Goal: Task Accomplishment & Management: Manage account settings

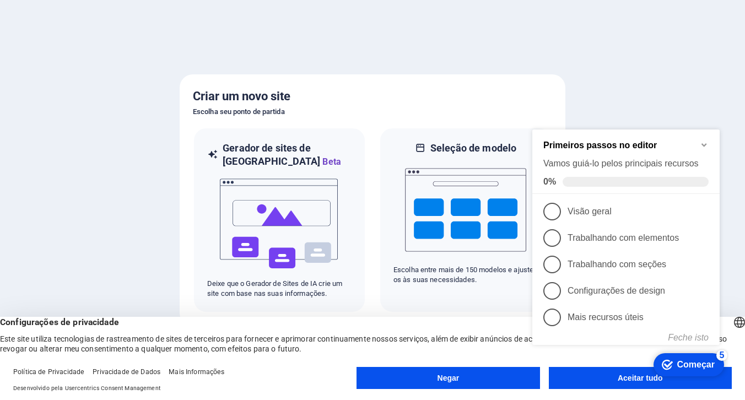
click div "checkmark Começar 5 Primeiros passos no editor Vamos guiá-lo pelos principais r…"
click at [594, 382] on appcues-checklist "Lista de verificação de ajuda contextual presente na tela" at bounding box center [628, 248] width 201 height 271
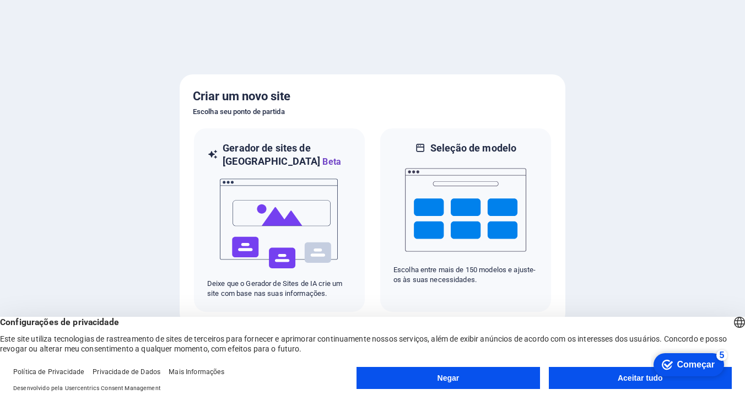
click at [621, 385] on button "Aceitar tudo" at bounding box center [640, 378] width 183 height 22
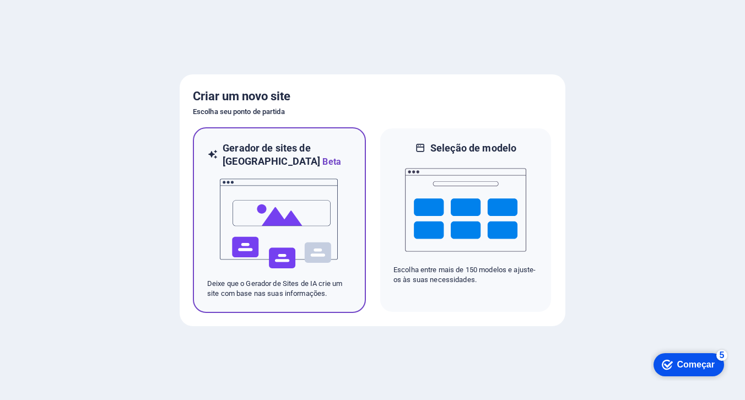
click at [283, 206] on img at bounding box center [279, 224] width 121 height 110
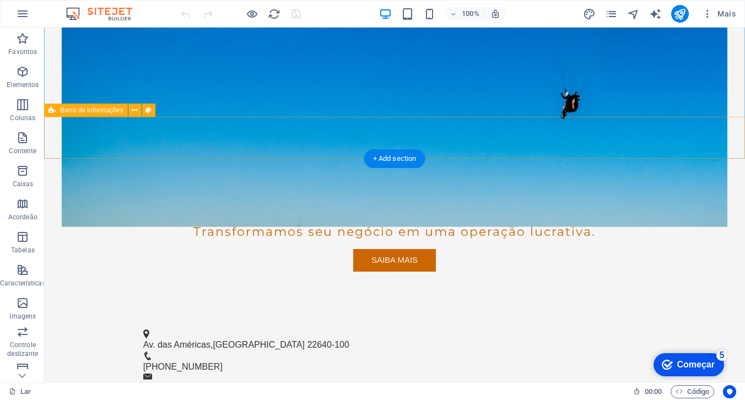
scroll to position [196, 0]
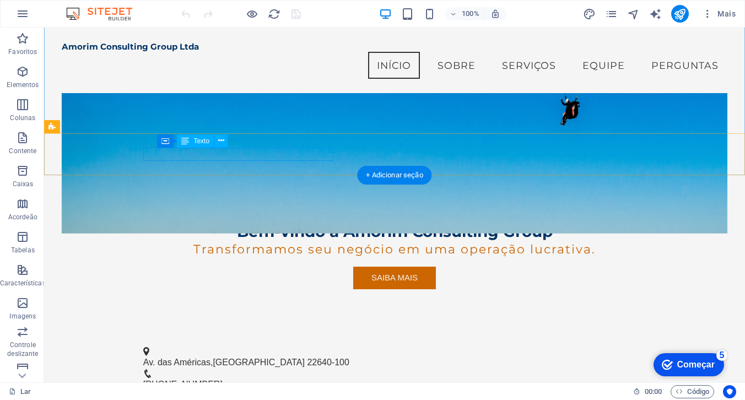
click at [224, 356] on div "Av. das Américas , [GEOGRAPHIC_DATA] 22640-100" at bounding box center [390, 362] width 494 height 13
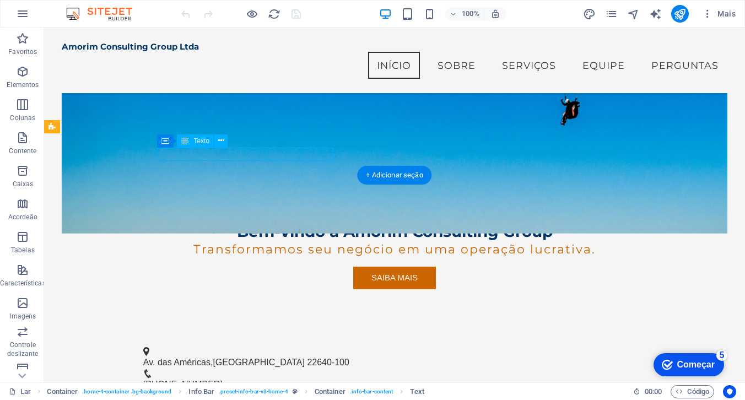
click at [211, 358] on font "Av. das Américas" at bounding box center [176, 362] width 67 height 9
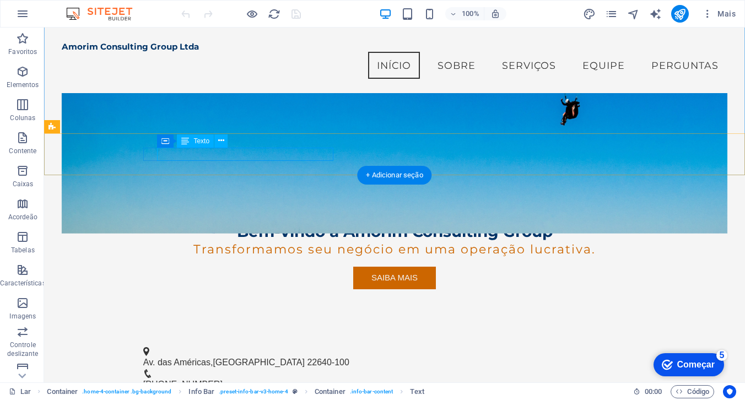
click at [202, 358] on font "Av. das Américas" at bounding box center [176, 362] width 67 height 9
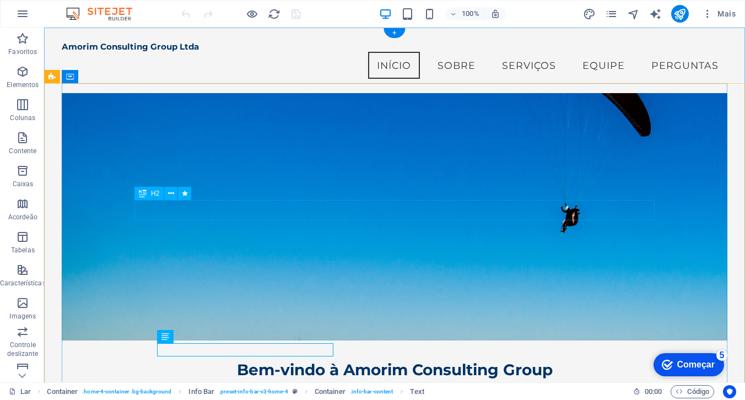
scroll to position [0, 0]
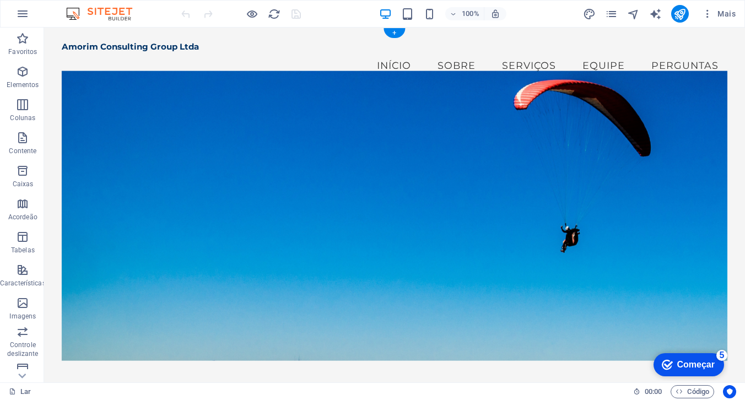
click at [514, 152] on figure at bounding box center [395, 216] width 666 height 290
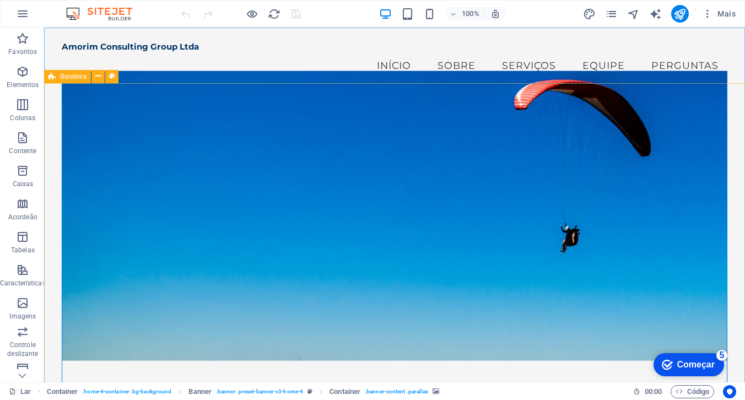
click at [82, 79] on font "Bandeira" at bounding box center [73, 77] width 26 height 8
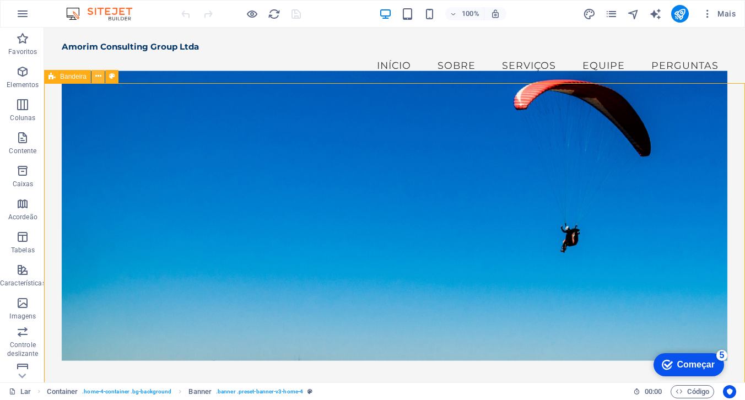
click at [97, 78] on icon at bounding box center [98, 77] width 6 height 12
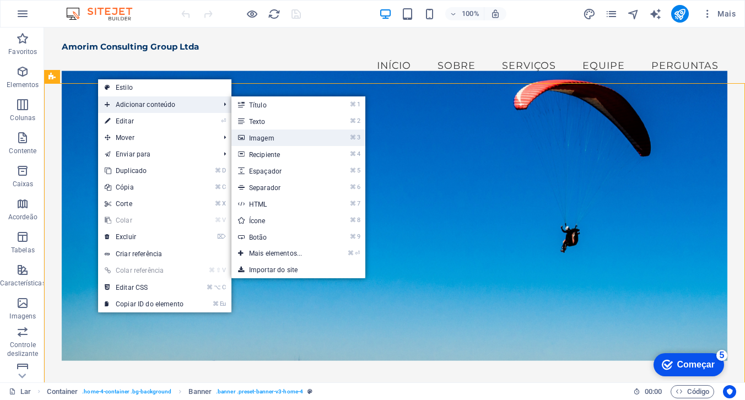
click at [257, 139] on font "Imagem" at bounding box center [261, 139] width 25 height 8
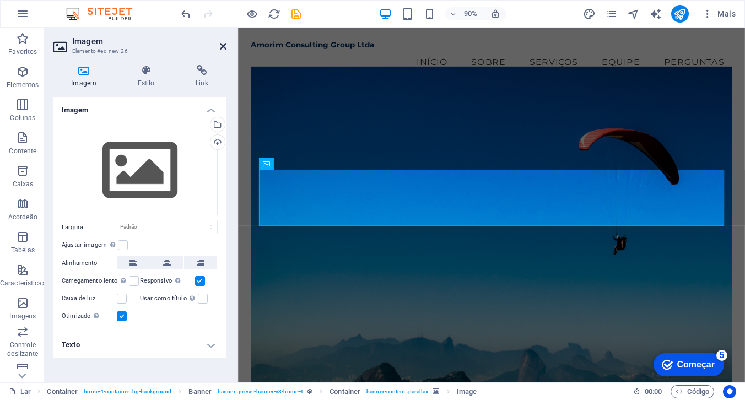
click at [220, 45] on icon at bounding box center [223, 46] width 7 height 9
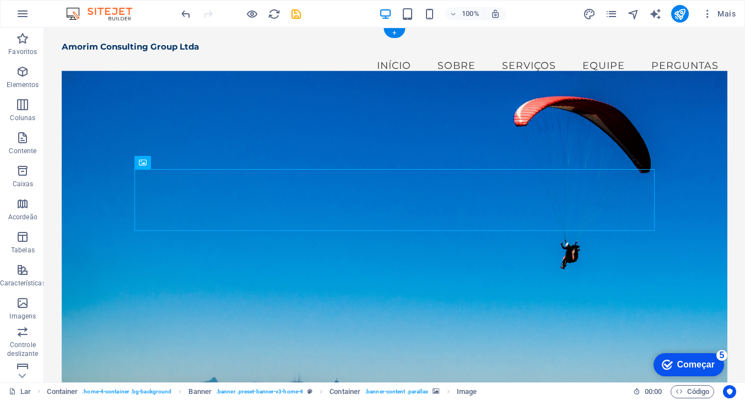
click at [206, 110] on figure at bounding box center [395, 232] width 666 height 323
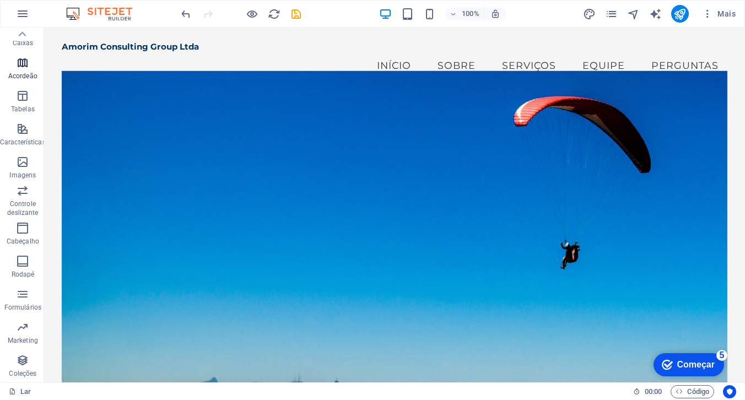
scroll to position [133, 0]
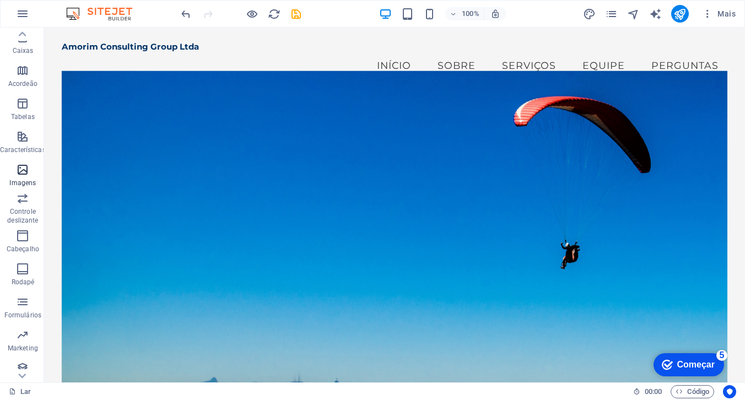
click at [22, 174] on icon "button" at bounding box center [22, 169] width 13 height 13
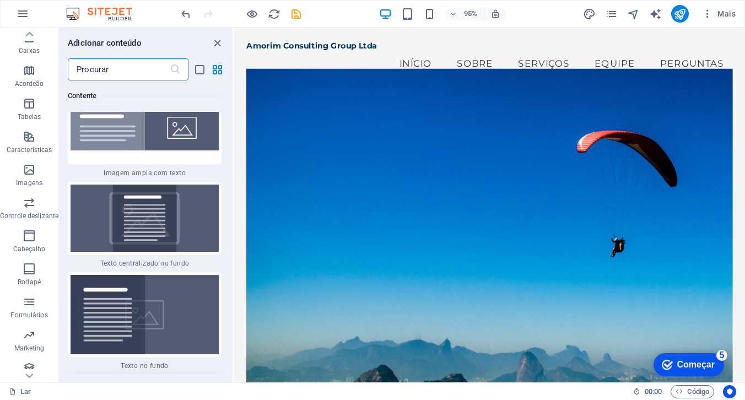
scroll to position [4493, 0]
click at [26, 175] on icon "button" at bounding box center [29, 169] width 13 height 13
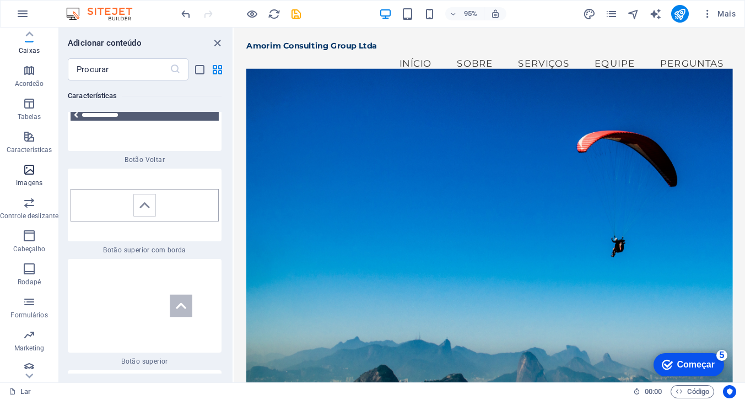
scroll to position [10962, 0]
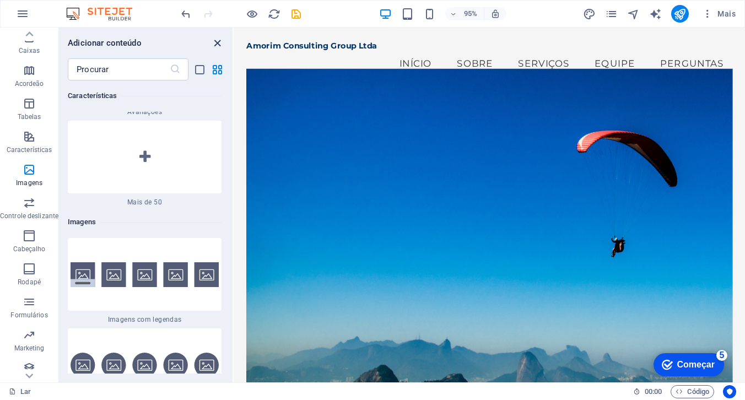
click at [217, 43] on icon "fechar painel" at bounding box center [217, 43] width 13 height 13
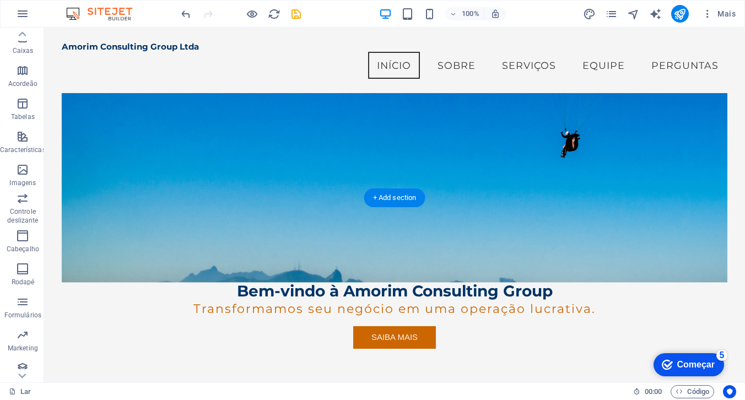
scroll to position [169, 0]
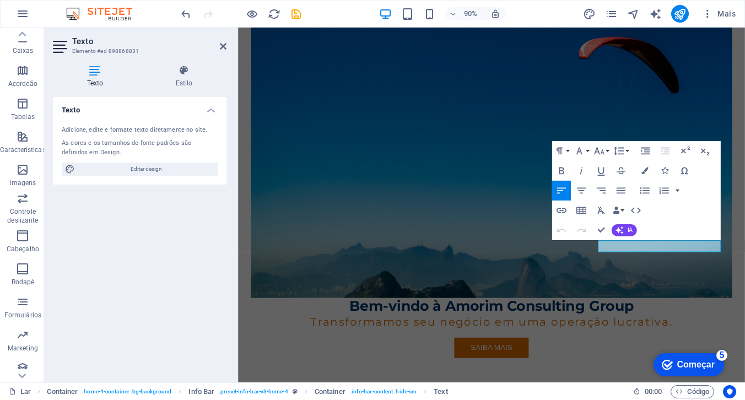
click at [130, 133] on font "Adicione, edite e formate texto diretamente no site." at bounding box center [135, 129] width 146 height 7
click at [221, 47] on icon at bounding box center [223, 46] width 7 height 9
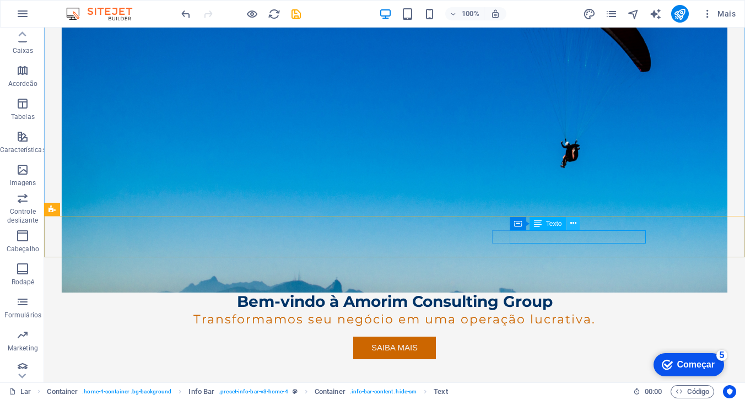
click at [571, 226] on icon at bounding box center [574, 224] width 6 height 12
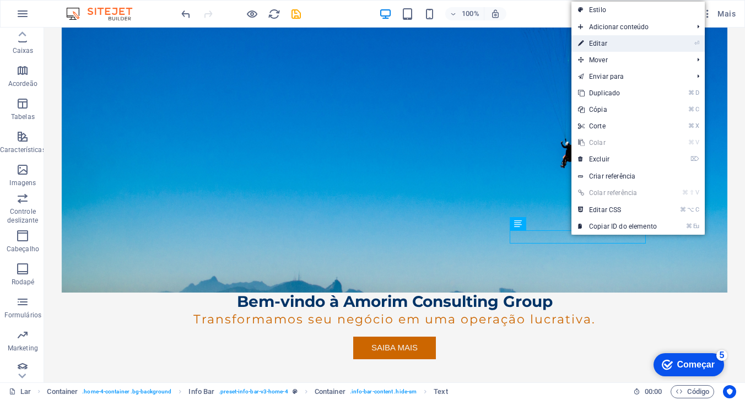
click at [613, 44] on link "⏎ Editar" at bounding box center [618, 43] width 92 height 17
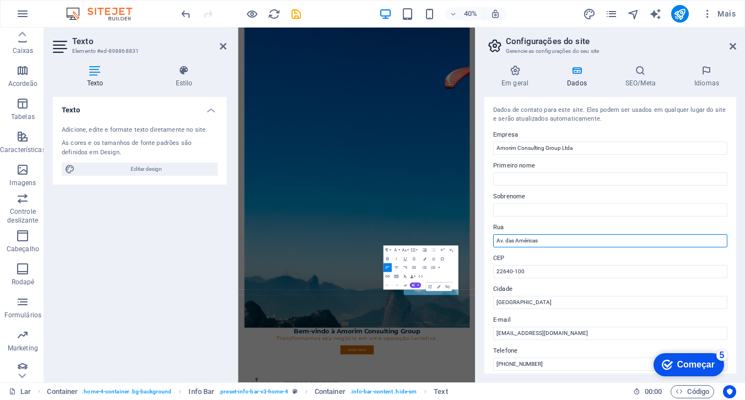
click at [553, 242] on input "Av. das Américas" at bounding box center [610, 240] width 234 height 13
type input "A"
type input "Al. [STREET_ADDRESS]"
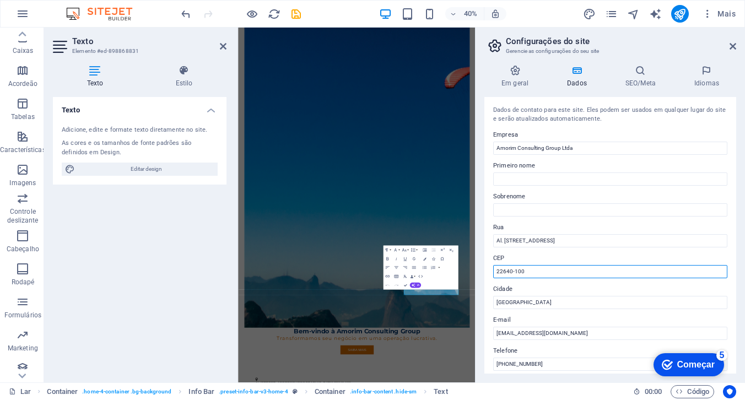
click at [539, 272] on input "22640-100" at bounding box center [610, 271] width 234 height 13
type input "2"
type input "06455-000"
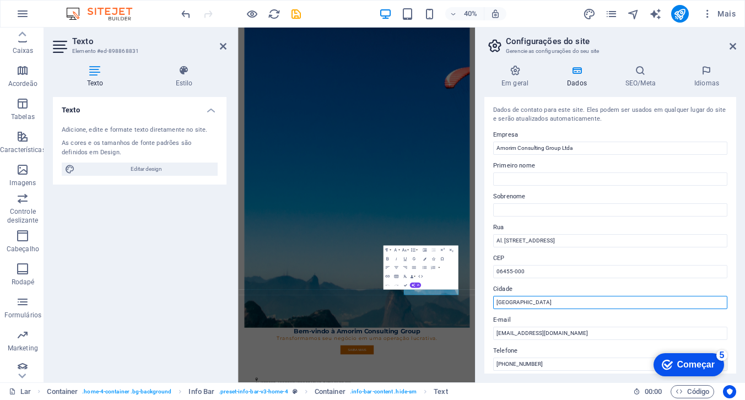
click at [543, 302] on input "[GEOGRAPHIC_DATA]" at bounding box center [610, 302] width 234 height 13
type input "R"
type input "S"
type input "Barueri"
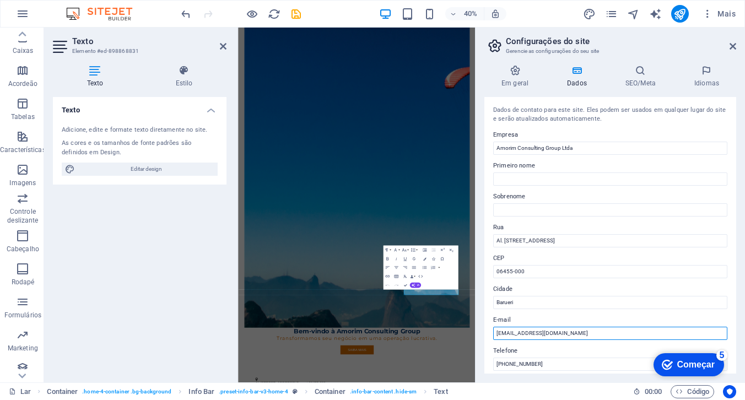
click at [534, 336] on input "[EMAIL_ADDRESS][DOMAIN_NAME]" at bounding box center [610, 333] width 234 height 13
click at [566, 335] on input "[EMAIL_ADDRESS][DOMAIN_NAME]" at bounding box center [610, 333] width 234 height 13
type input "[EMAIL_ADDRESS][DOMAIN_NAME]"
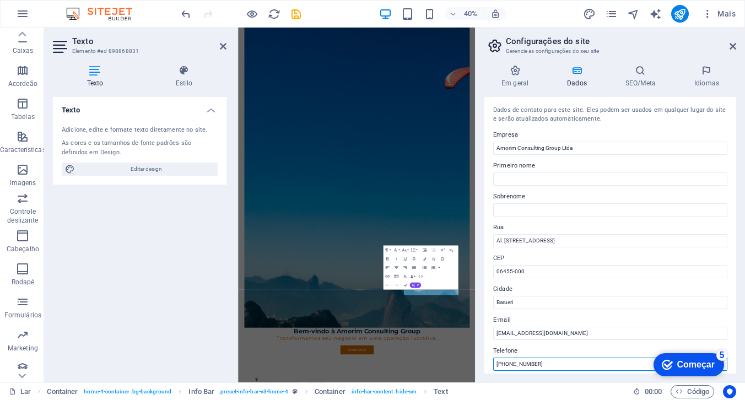
click at [544, 366] on input "[PHONE_NUMBER]" at bounding box center [610, 364] width 234 height 13
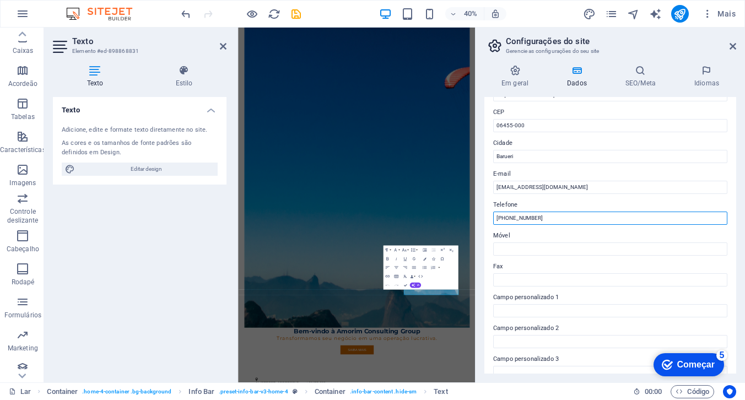
scroll to position [147, 0]
click at [502, 217] on input "[PHONE_NUMBER]" at bounding box center [610, 217] width 234 height 13
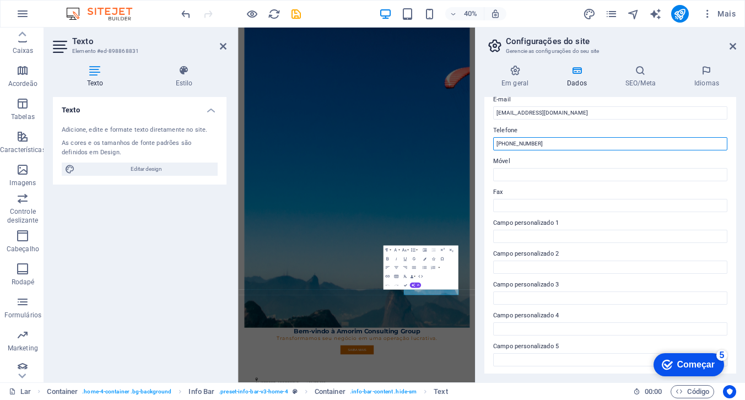
scroll to position [253, 0]
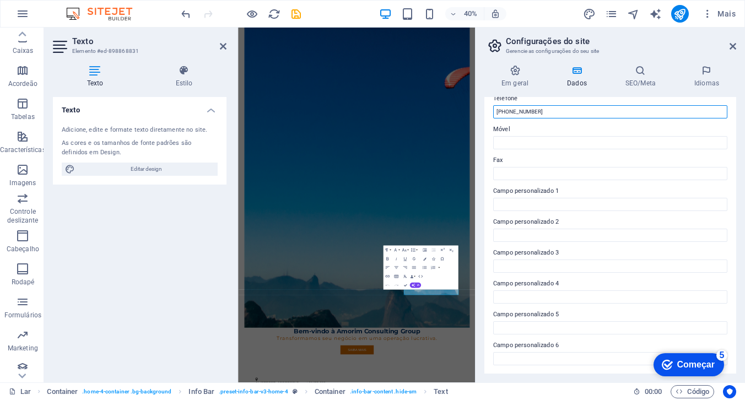
type input "[PHONE_NUMBER]"
click at [578, 79] on h4 "Dados" at bounding box center [579, 76] width 58 height 23
click at [515, 73] on icon at bounding box center [515, 70] width 61 height 11
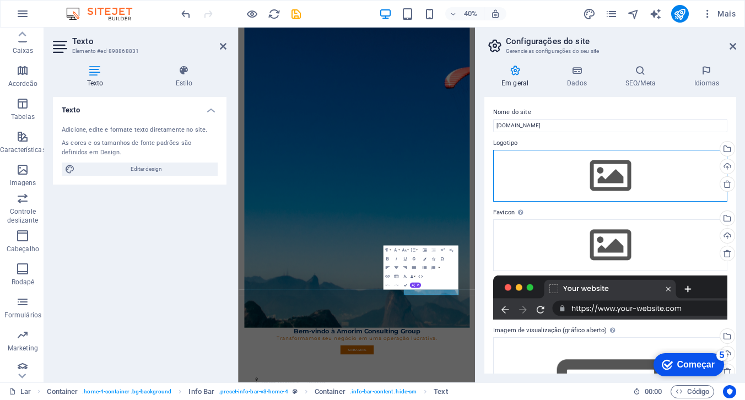
click at [612, 174] on div "Arraste os arquivos aqui, clique para escolher os arquivos ou selecione-os em […" at bounding box center [610, 176] width 234 height 52
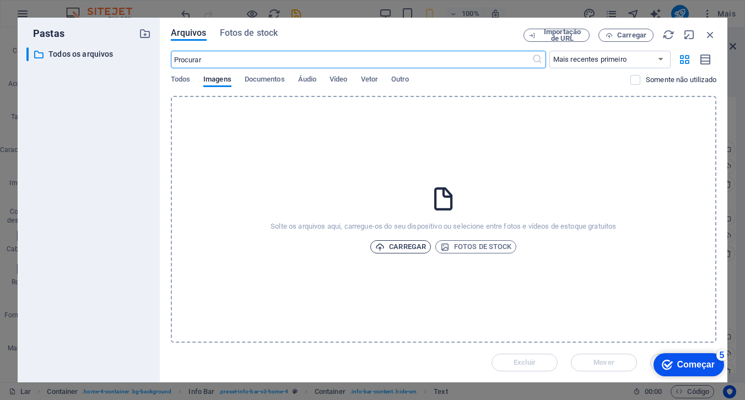
click at [400, 248] on font "Carregar" at bounding box center [407, 247] width 37 height 8
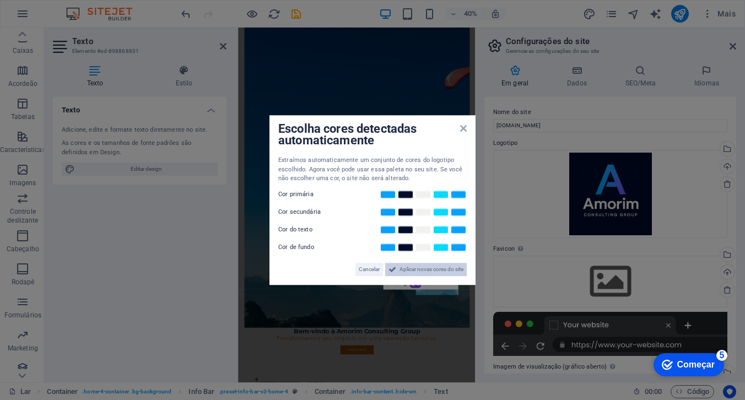
click at [426, 269] on font "Aplicar novas cores do site" at bounding box center [432, 269] width 64 height 6
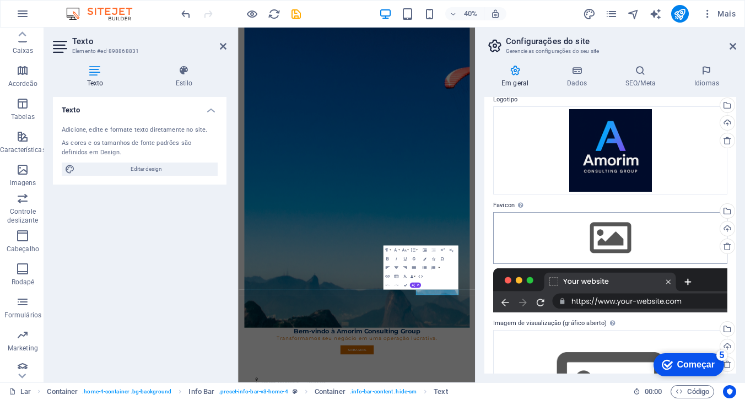
scroll to position [0, 0]
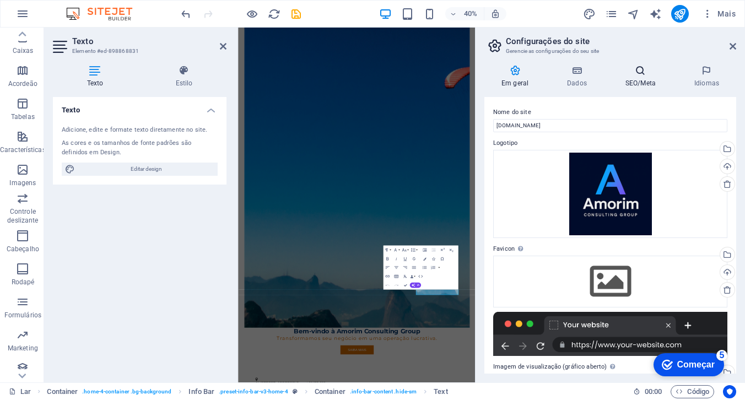
click at [637, 81] on font "SEO/Meta" at bounding box center [641, 83] width 30 height 8
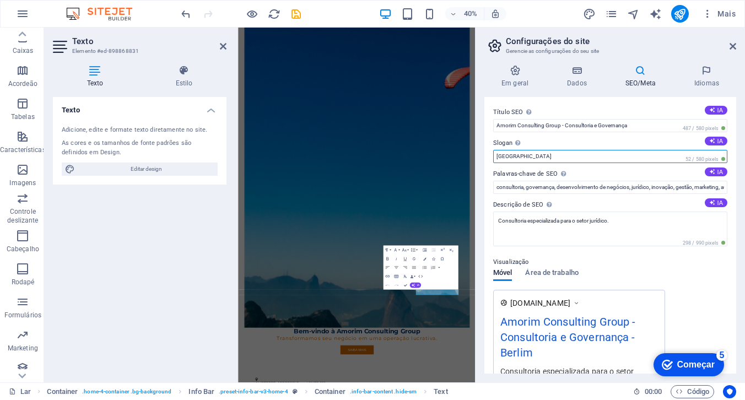
click at [514, 155] on input "[GEOGRAPHIC_DATA]" at bounding box center [610, 156] width 234 height 13
type input "B"
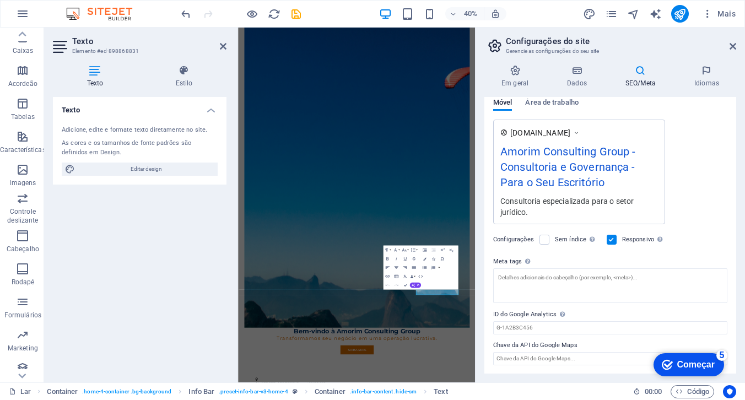
scroll to position [170, 0]
type input "Para o Seu Escritório"
click at [530, 360] on input "Chave da API do Google Maps" at bounding box center [610, 358] width 234 height 13
paste input "<script async defer src="[URL][DOMAIN_NAME]"> </script>"
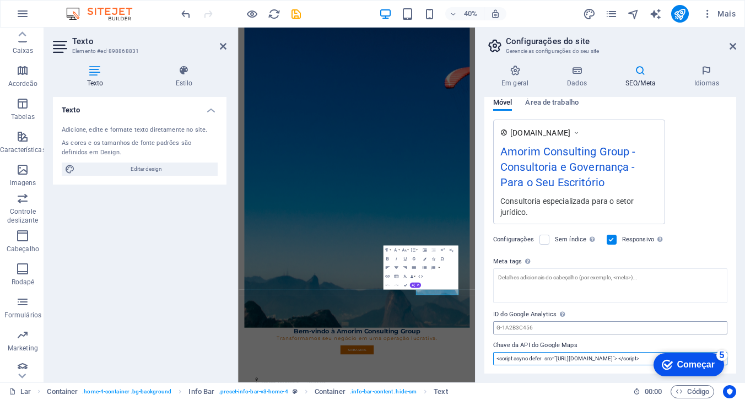
type input "<script async defer src="[URL][DOMAIN_NAME]"> </script>"
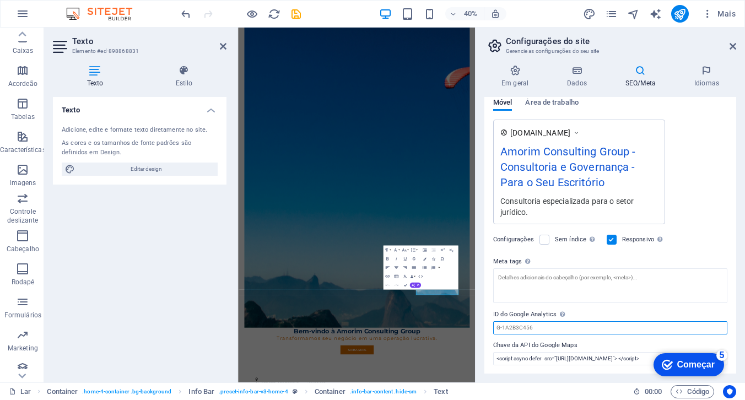
scroll to position [0, 0]
click at [533, 329] on input "ID do Google Analytics Adicione apenas o ID do Google Analytics. Incluímos o ID…" at bounding box center [610, 327] width 234 height 13
paste input "G-XCLFPT4792"
type input "G-XCLFPT4792"
click at [709, 74] on icon at bounding box center [707, 70] width 59 height 11
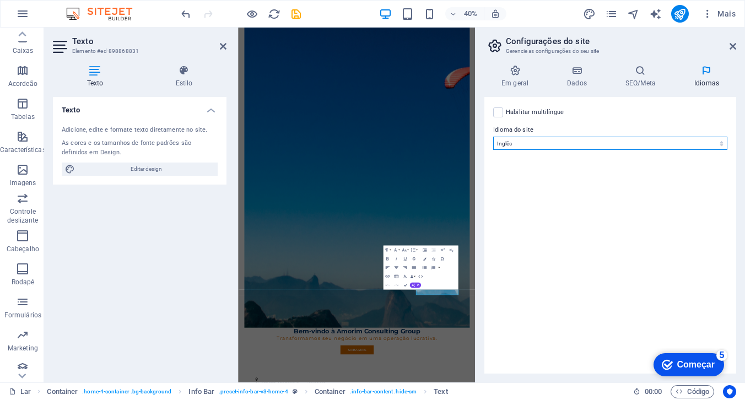
click at [550, 142] on select "[PERSON_NAME] afrikaans Akan albanês Amárico árabe Aragonês armênio Assameses A…" at bounding box center [610, 143] width 234 height 13
select select "128"
click at [493, 137] on select "[PERSON_NAME] afrikaans Akan albanês Amárico árabe Aragonês armênio Assameses A…" at bounding box center [610, 143] width 234 height 13
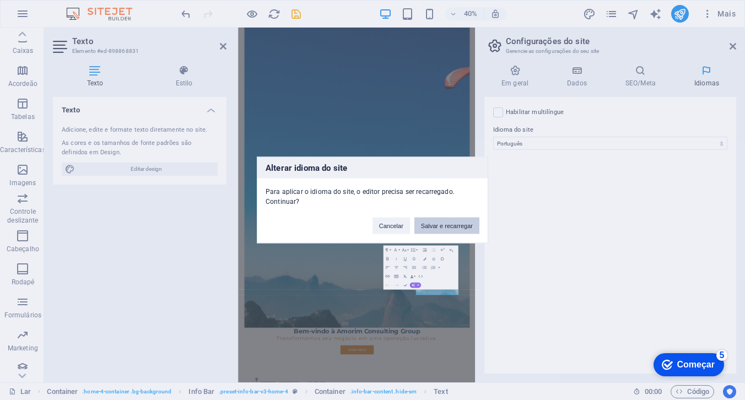
click at [442, 223] on font "Salvar e recarregar" at bounding box center [447, 226] width 52 height 7
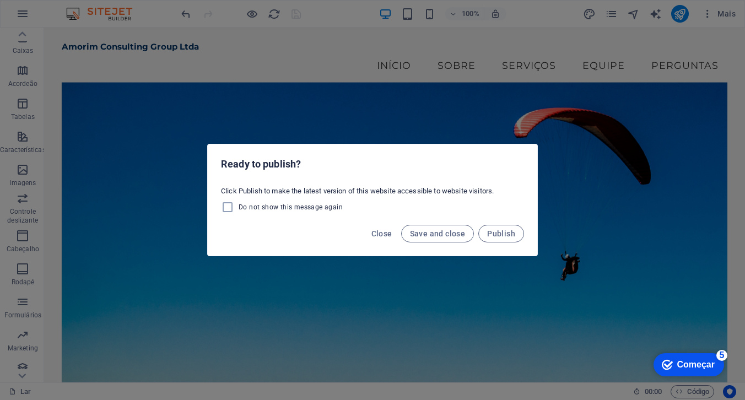
scroll to position [29, 0]
